Goal: Contribute content: Contribute content

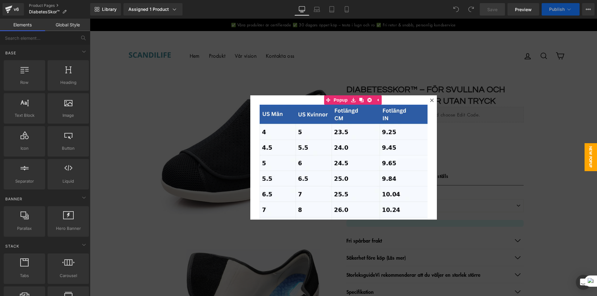
click at [430, 99] on icon at bounding box center [432, 101] width 4 height 4
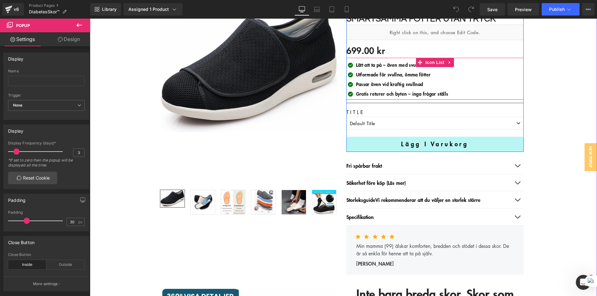
scroll to position [93, 0]
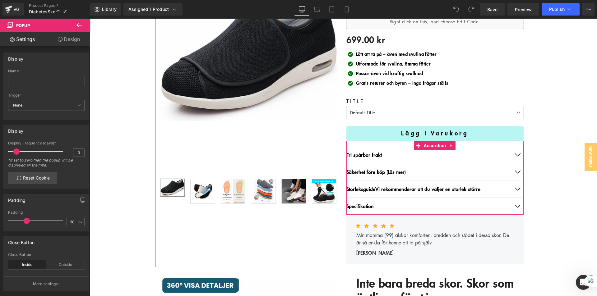
click at [514, 153] on button "button" at bounding box center [517, 154] width 12 height 17
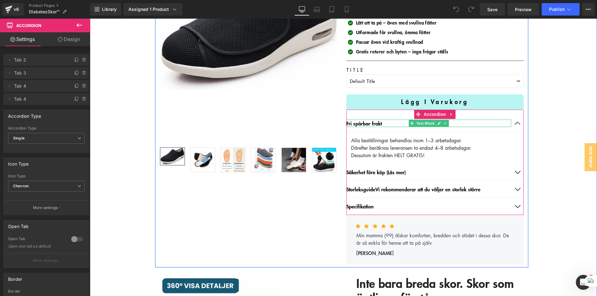
scroll to position [155, 0]
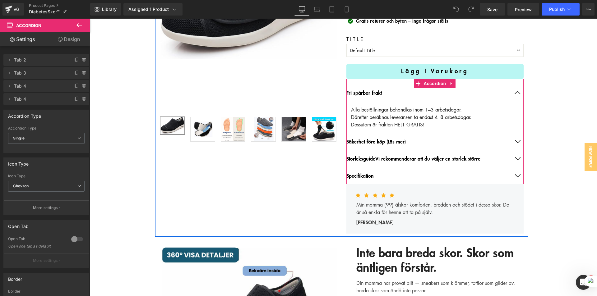
click at [514, 141] on button "button" at bounding box center [517, 141] width 12 height 17
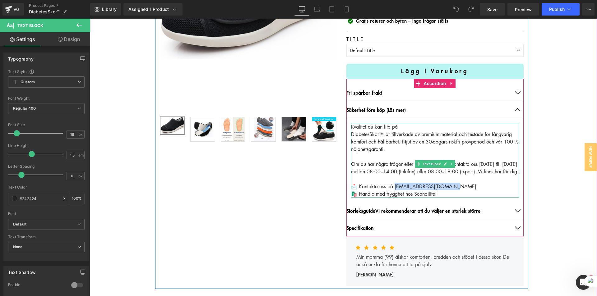
drag, startPoint x: 394, startPoint y: 194, endPoint x: 452, endPoint y: 195, distance: 57.9
click at [452, 190] on div "📩 Kontakta oss på [EMAIL_ADDRESS][DOMAIN_NAME]" at bounding box center [435, 186] width 168 height 7
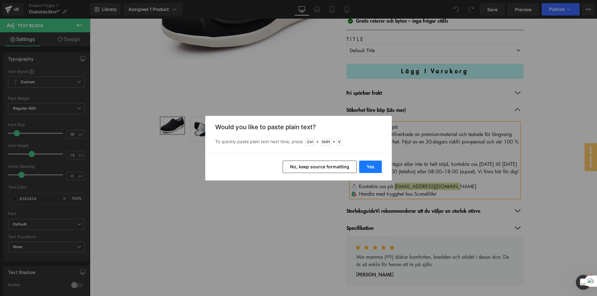
click at [378, 167] on button "Yes" at bounding box center [370, 167] width 23 height 12
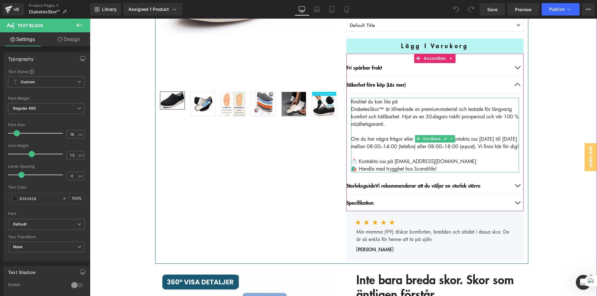
scroll to position [187, 0]
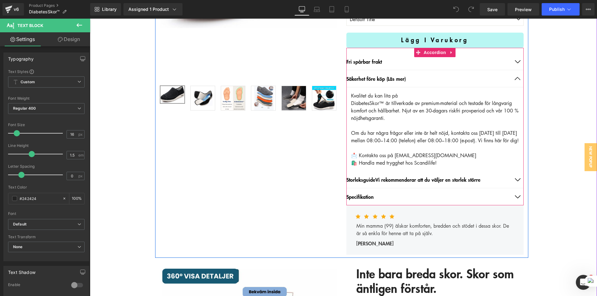
click at [515, 187] on button "button" at bounding box center [517, 179] width 12 height 17
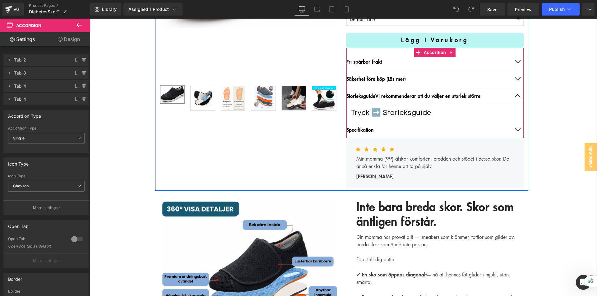
click at [514, 129] on button "button" at bounding box center [517, 129] width 12 height 17
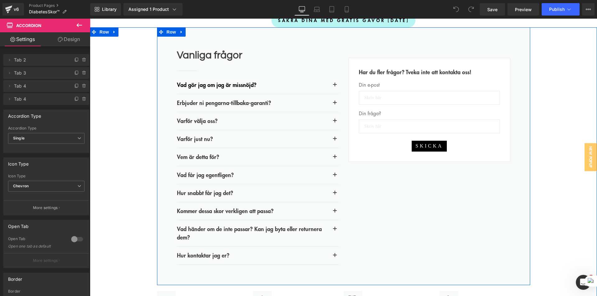
scroll to position [2084, 0]
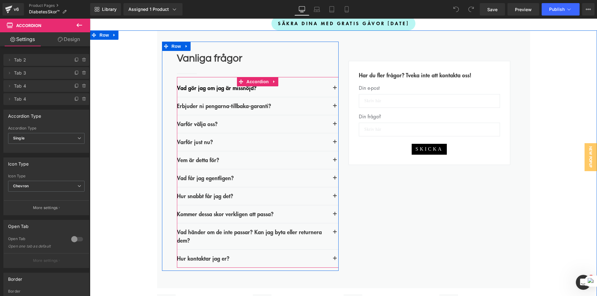
click at [335, 180] on span "button" at bounding box center [335, 180] width 0 height 0
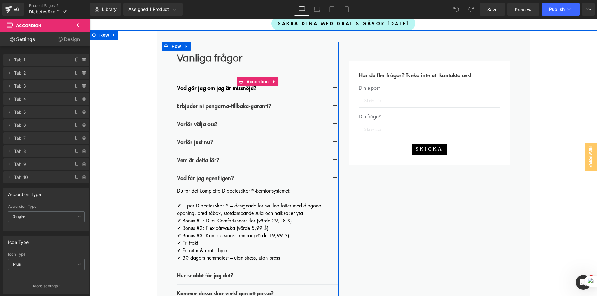
scroll to position [2146, 0]
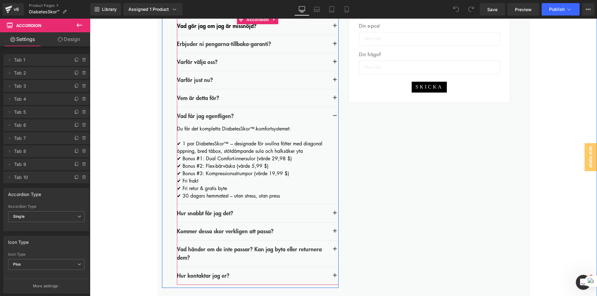
click at [332, 120] on button "button" at bounding box center [334, 115] width 7 height 7
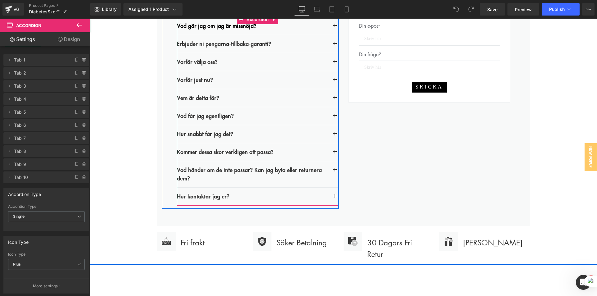
click at [333, 30] on button "button" at bounding box center [334, 25] width 7 height 7
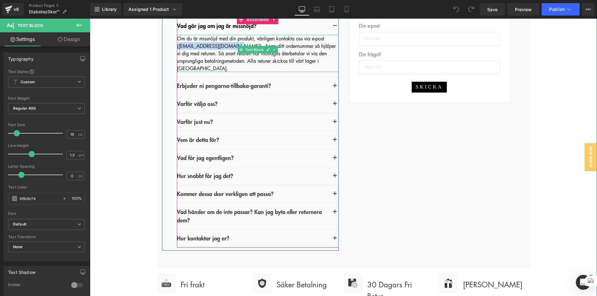
drag, startPoint x: 176, startPoint y: 72, endPoint x: 233, endPoint y: 72, distance: 56.3
click at [233, 49] on font "Om du är missnöjd med din produkt, vänligen kontakta oss via e-post ([EMAIL_ADD…" at bounding box center [250, 42] width 147 height 14
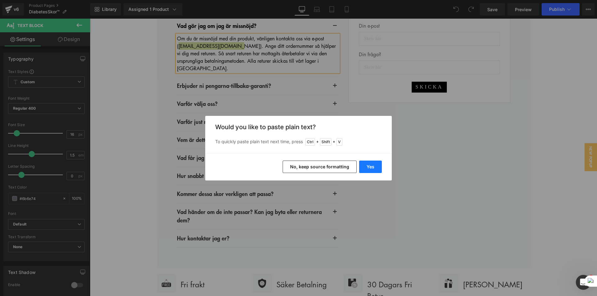
click at [376, 166] on button "Yes" at bounding box center [370, 167] width 23 height 12
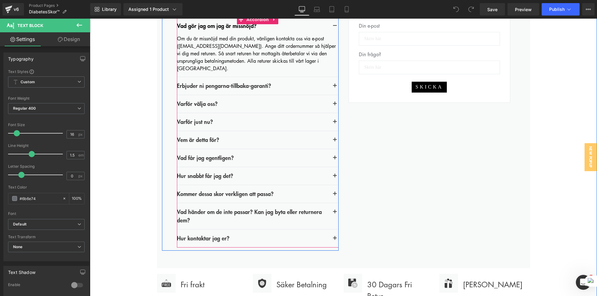
click at [332, 30] on button "button" at bounding box center [334, 25] width 7 height 7
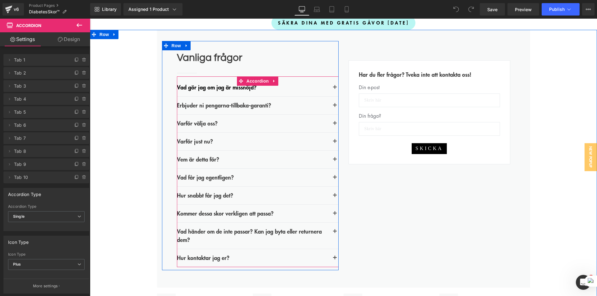
scroll to position [2084, 0]
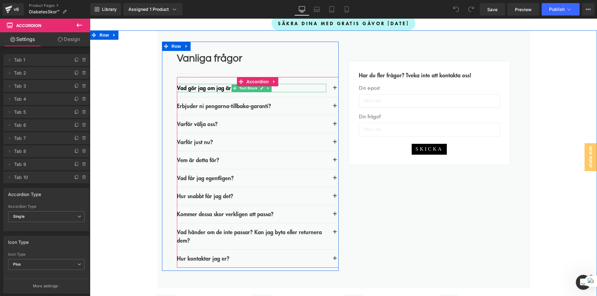
click at [194, 92] on b "Vad gör jag om jag är missnöjd?" at bounding box center [217, 88] width 80 height 8
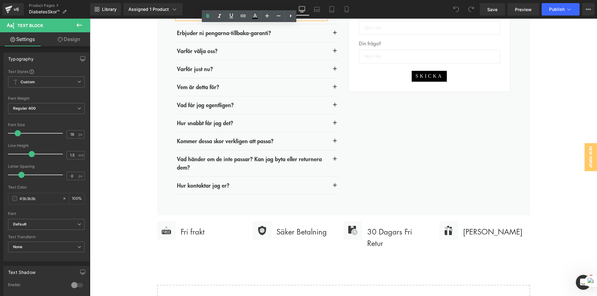
scroll to position [2146, 0]
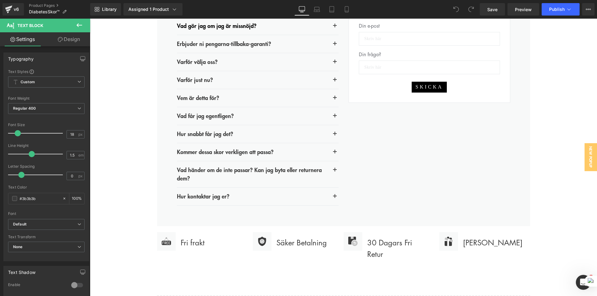
click at [137, 117] on div "Vanliga frågor Heading Separator Vad gör jag om jag är missnöjd? Text Block Om …" at bounding box center [343, 116] width 507 height 297
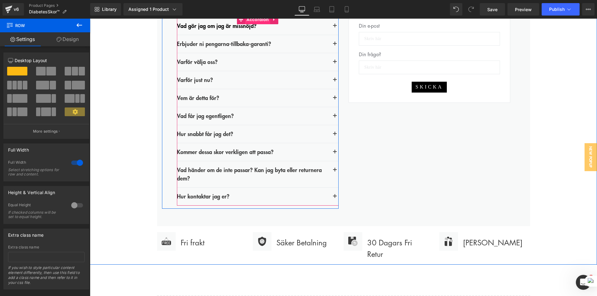
click at [262, 24] on span "Accordion" at bounding box center [258, 19] width 26 height 9
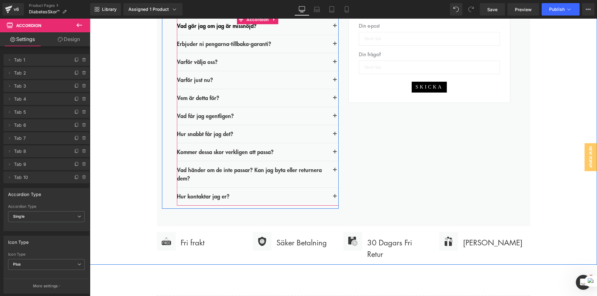
click at [335, 136] on span "button" at bounding box center [335, 136] width 0 height 0
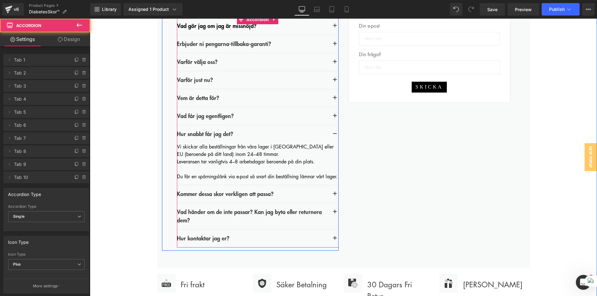
click at [332, 138] on button "button" at bounding box center [334, 133] width 7 height 7
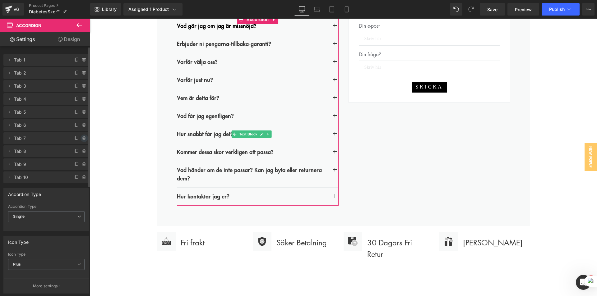
click at [82, 138] on icon at bounding box center [84, 138] width 5 height 5
click at [75, 139] on button "Delete" at bounding box center [78, 139] width 20 height 8
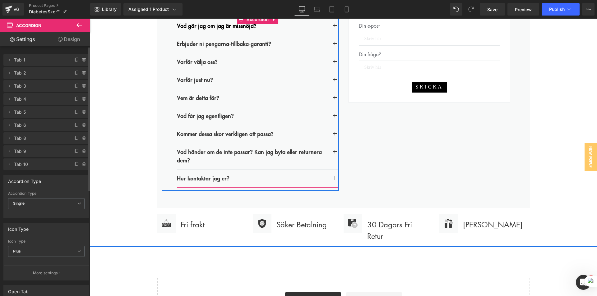
click at [332, 182] on button "button" at bounding box center [334, 178] width 7 height 7
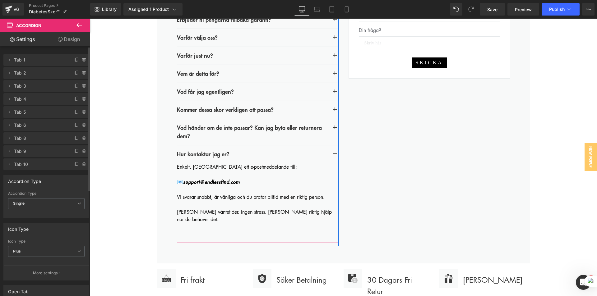
scroll to position [2177, 0]
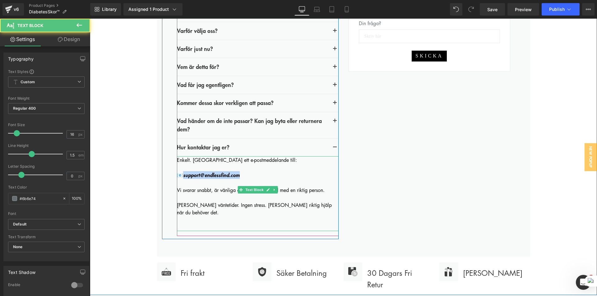
drag, startPoint x: 183, startPoint y: 202, endPoint x: 247, endPoint y: 201, distance: 64.4
click at [247, 179] on div "📧 support@endlessfind. co m" at bounding box center [258, 175] width 162 height 8
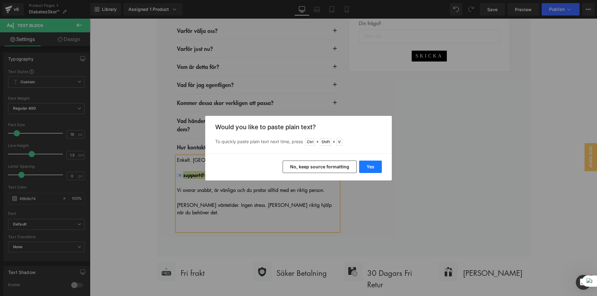
click at [377, 166] on button "Yes" at bounding box center [370, 167] width 23 height 12
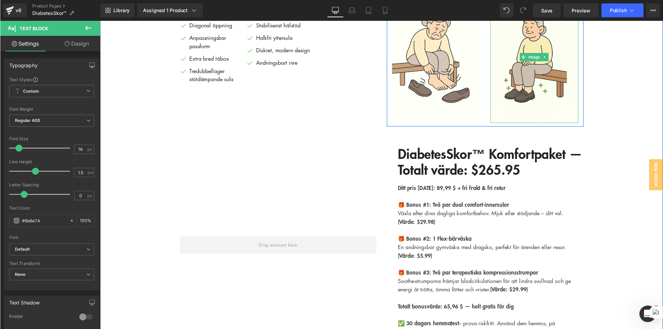
scroll to position [1617, 0]
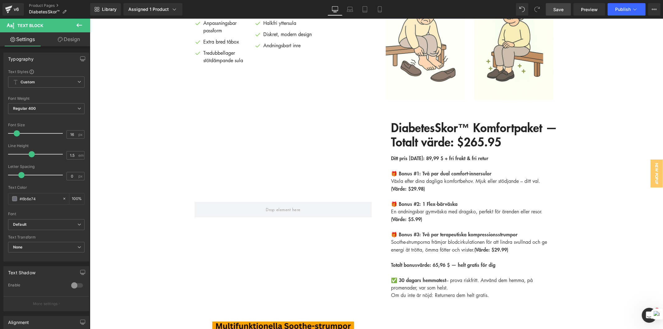
click at [559, 10] on span "Save" at bounding box center [559, 9] width 10 height 7
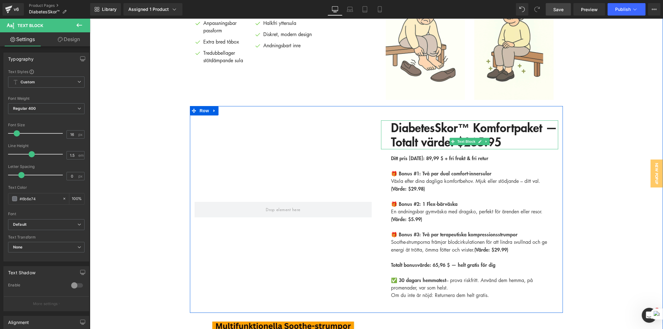
scroll to position [1652, 0]
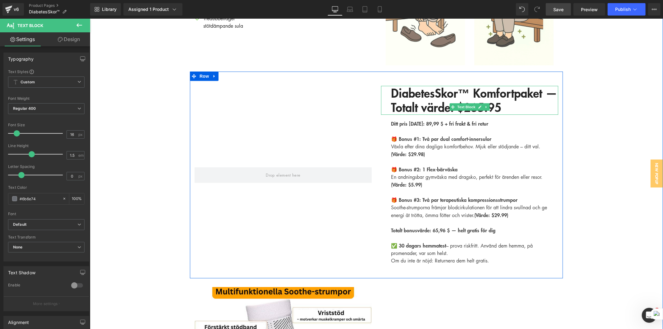
click at [439, 114] on p "DiabetesSkor™ Komfortpaket — Totalt värde: $265.95" at bounding box center [474, 100] width 167 height 29
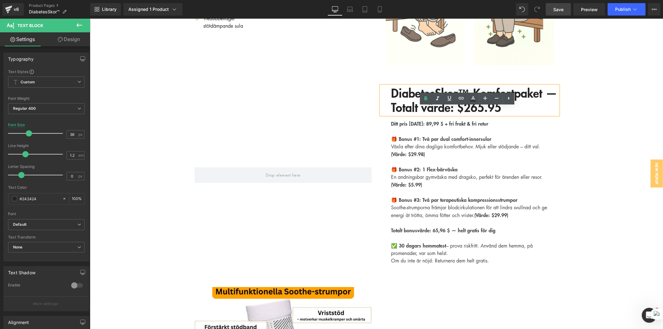
click at [435, 114] on p "DiabetesSkor™ Komfortpaket — Totalt värde: $265.95" at bounding box center [474, 100] width 167 height 29
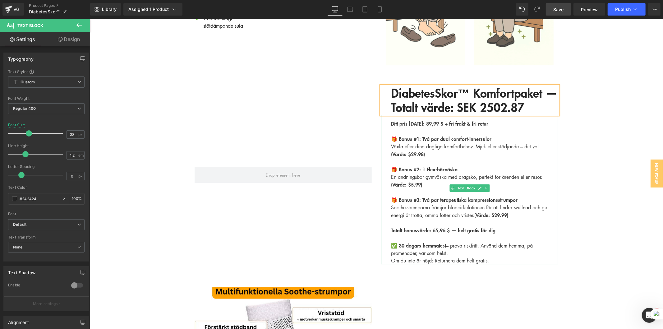
click at [438, 127] on b "Ditt pris [DATE]: 89,99 $ + fri frakt & fri retur" at bounding box center [439, 122] width 97 height 7
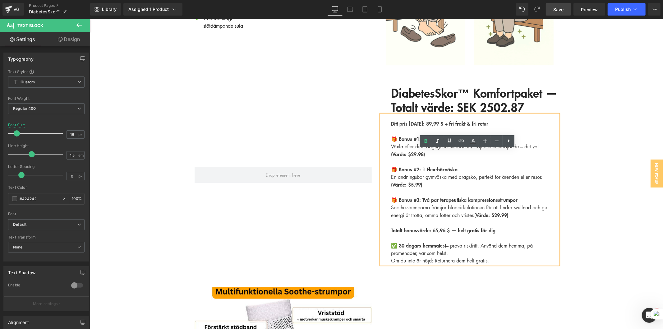
click at [438, 127] on b "Ditt pris [DATE]: 89,99 $ + fri frakt & fri retur" at bounding box center [439, 122] width 97 height 7
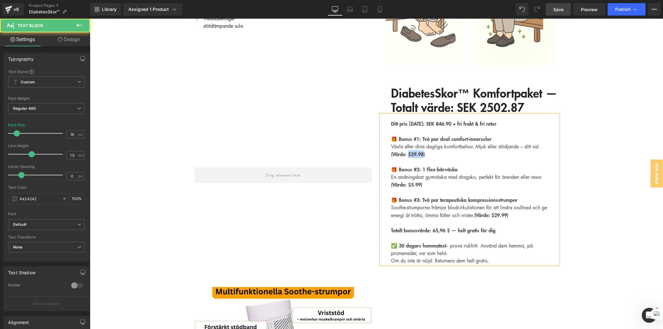
drag, startPoint x: 422, startPoint y: 188, endPoint x: 415, endPoint y: 195, distance: 9.9
click at [407, 157] on span "(Värde: $29.98)" at bounding box center [408, 153] width 34 height 7
click at [418, 188] on span "(Värde: $5.99)" at bounding box center [406, 183] width 31 height 7
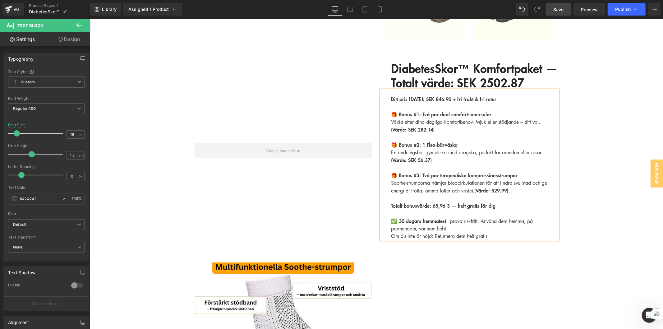
scroll to position [1686, 0]
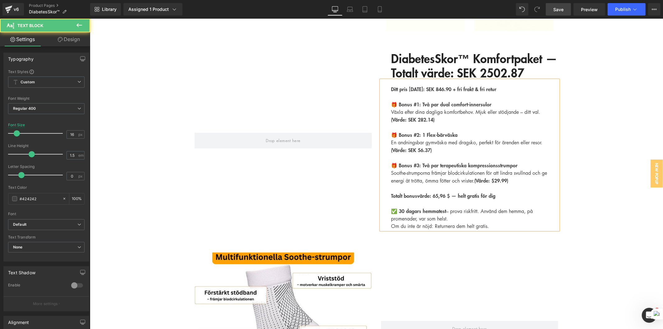
click at [508, 184] on span "(Värde: $29.99)" at bounding box center [491, 179] width 34 height 7
click at [450, 199] on b "Totalt bonusvärde: 65,96 $ — helt gratis för dig" at bounding box center [443, 195] width 104 height 7
click at [556, 11] on span "Save" at bounding box center [559, 9] width 10 height 7
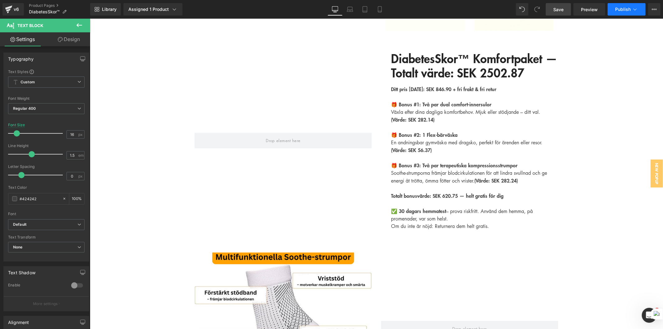
click at [597, 11] on span "Publish" at bounding box center [623, 9] width 16 height 5
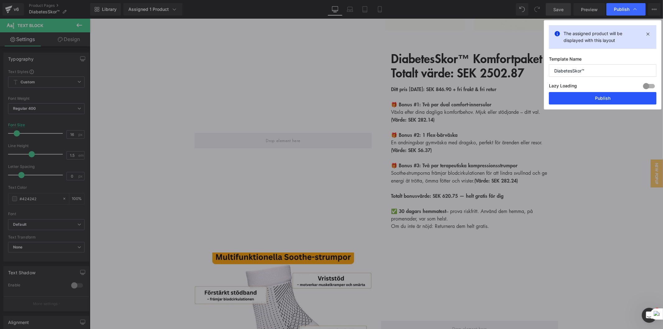
click at [593, 100] on button "Publish" at bounding box center [603, 98] width 108 height 12
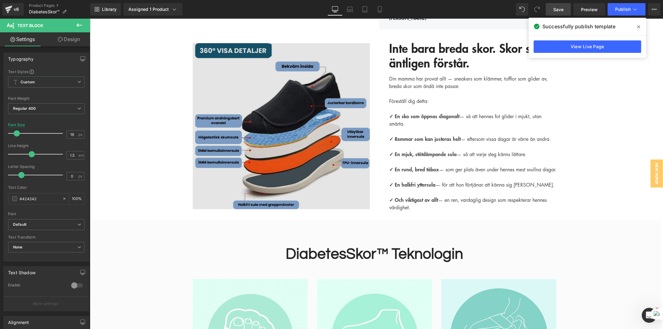
scroll to position [373, 0]
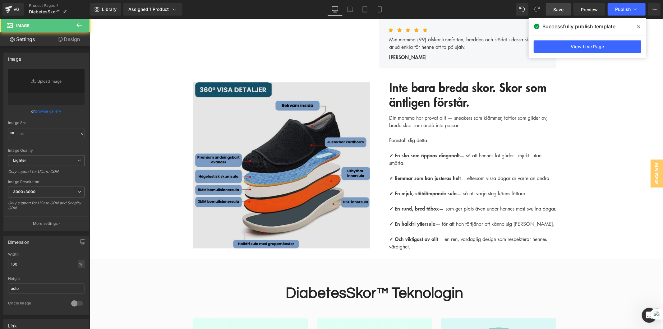
click at [257, 152] on img at bounding box center [281, 165] width 177 height 166
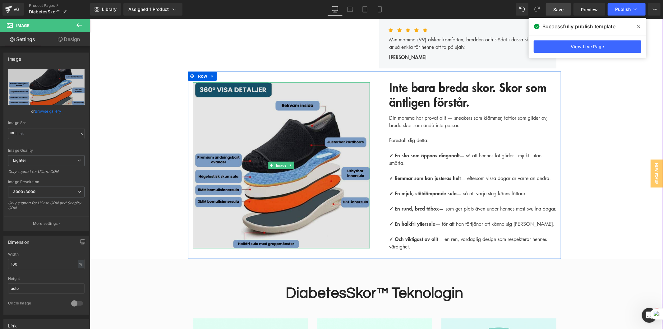
click at [250, 154] on img at bounding box center [281, 165] width 177 height 166
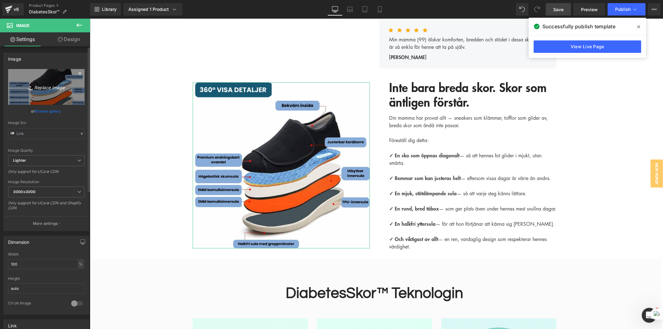
click at [45, 87] on icon "Replace Image" at bounding box center [46, 87] width 50 height 8
type input "C:\fakepath\360° Visa detaljer (1).png"
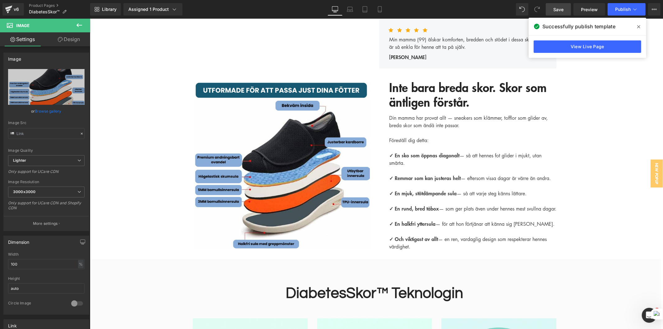
click at [559, 8] on span "Save" at bounding box center [559, 9] width 10 height 7
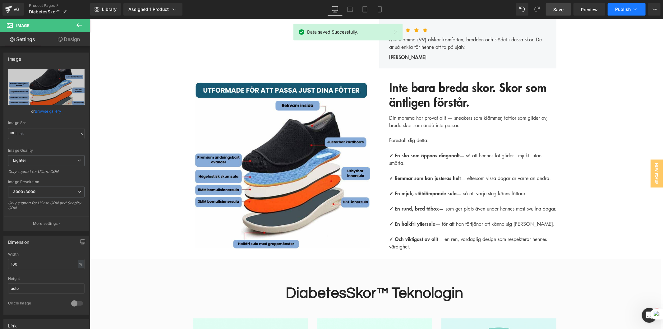
click at [597, 7] on span "Publish" at bounding box center [623, 9] width 16 height 5
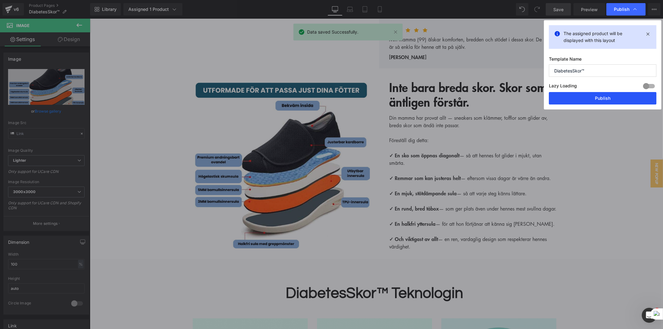
drag, startPoint x: 597, startPoint y: 96, endPoint x: 507, endPoint y: 77, distance: 92.2
click at [597, 96] on button "Publish" at bounding box center [603, 98] width 108 height 12
